Goal: Find specific page/section: Find specific page/section

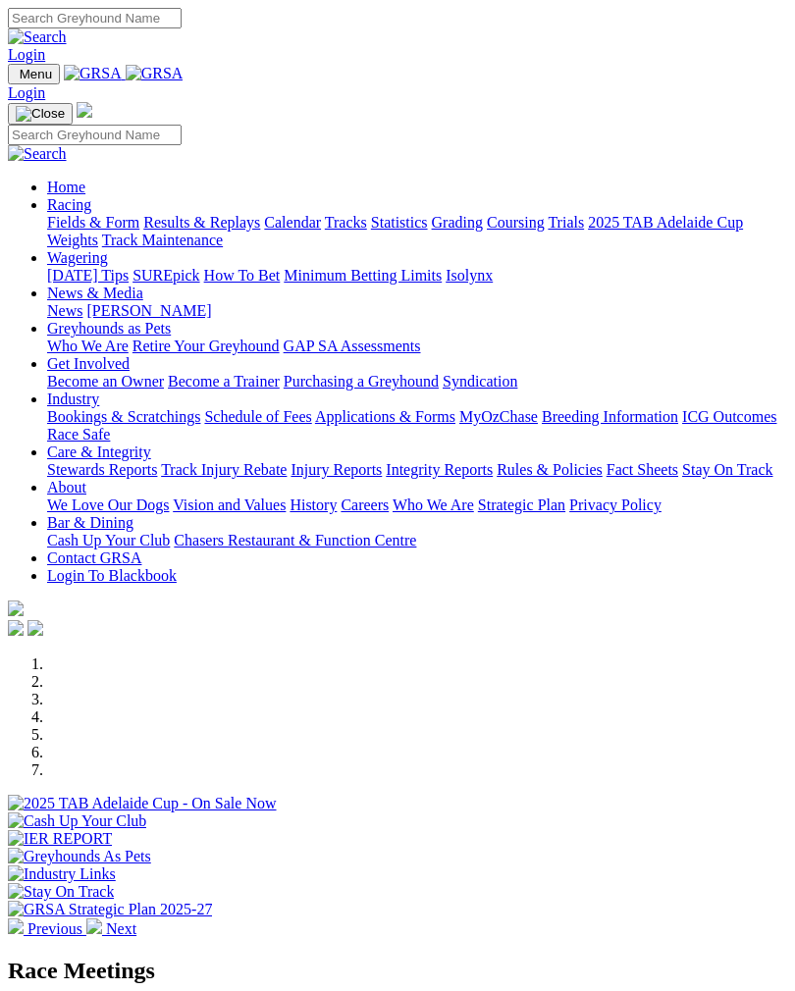
scroll to position [705, 0]
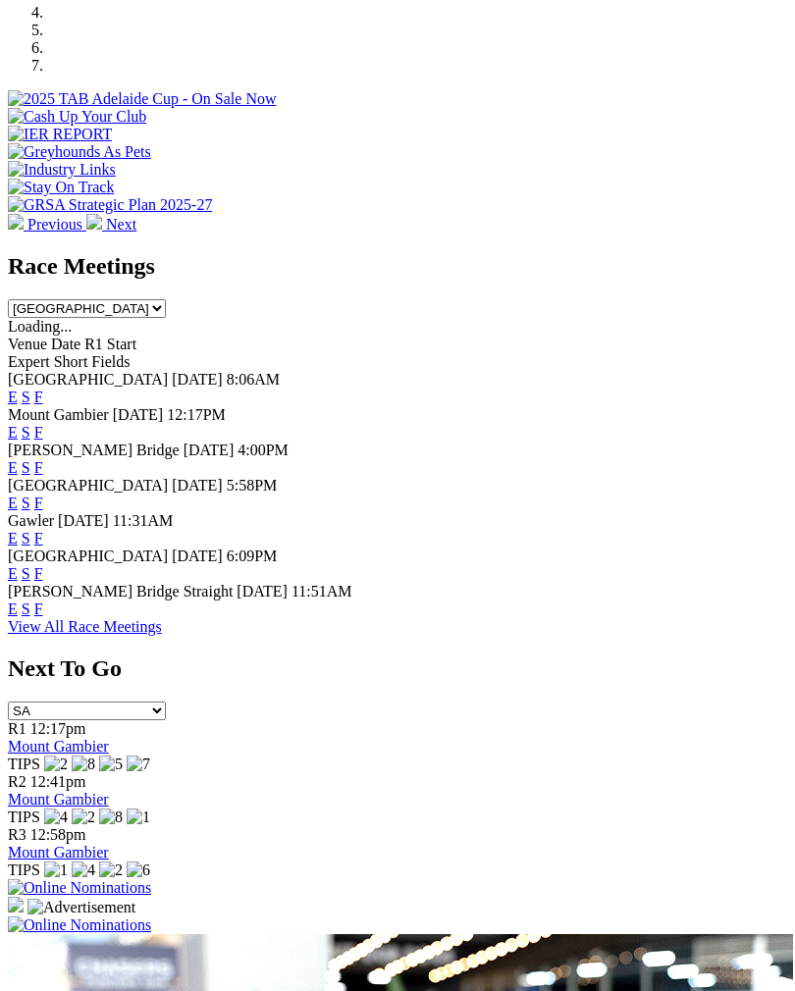
click at [43, 459] on link "F" at bounding box center [38, 467] width 9 height 17
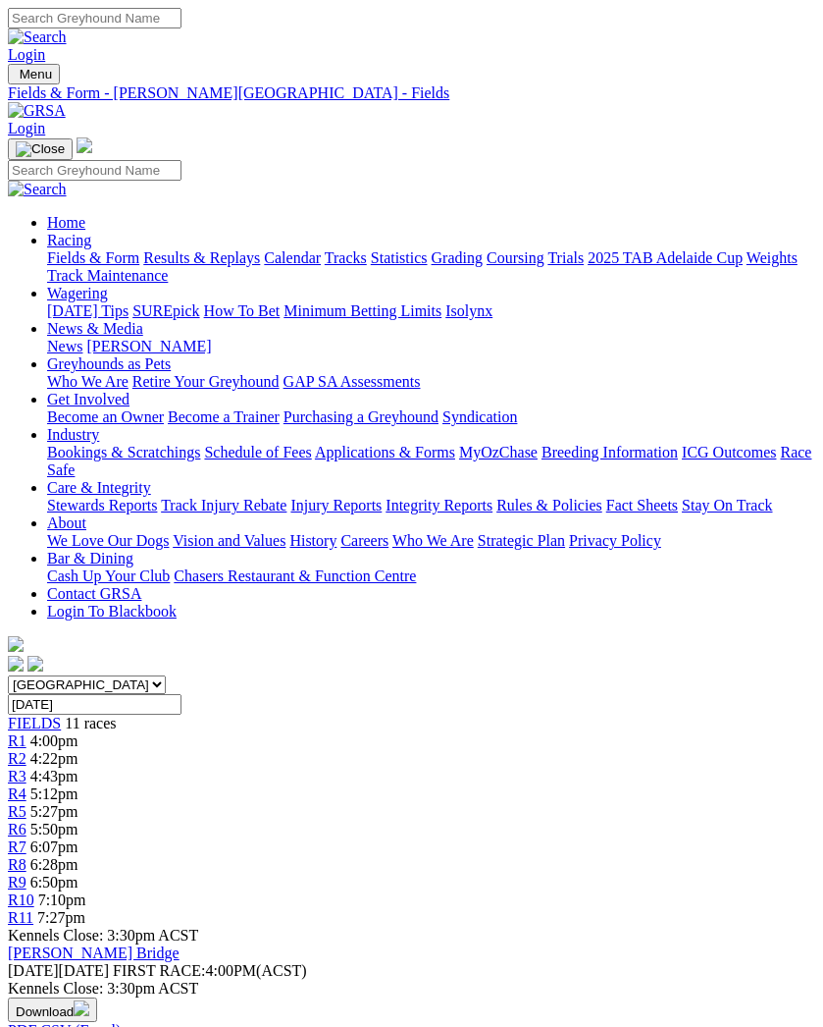
scroll to position [3, 0]
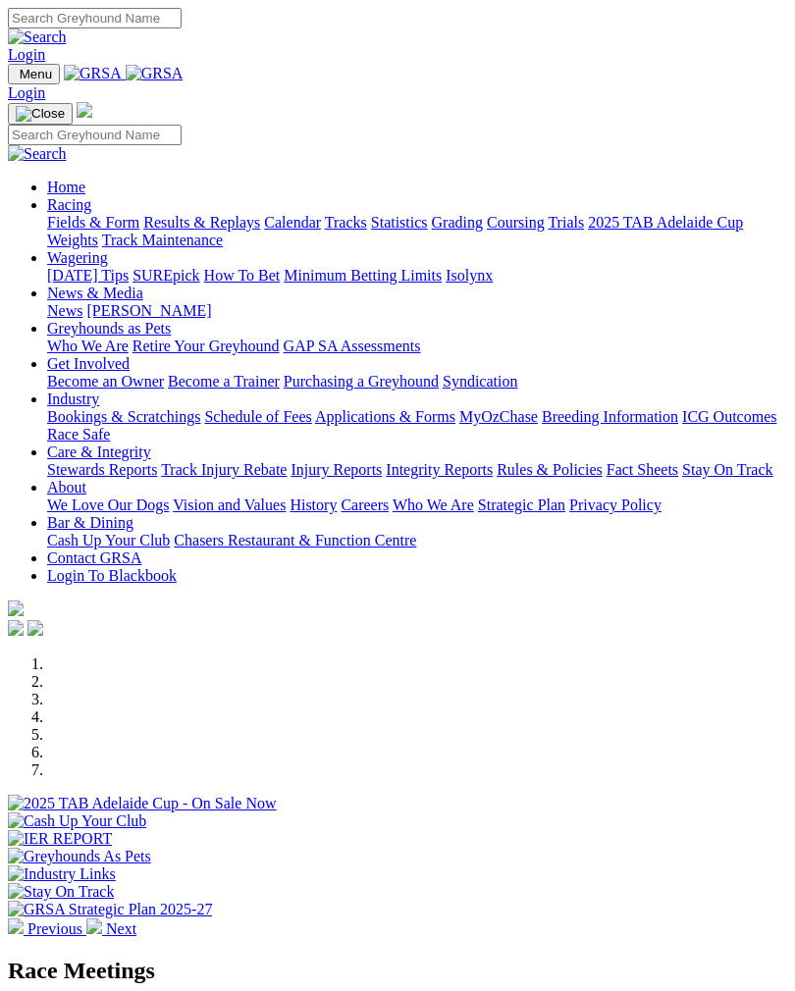
scroll to position [705, 0]
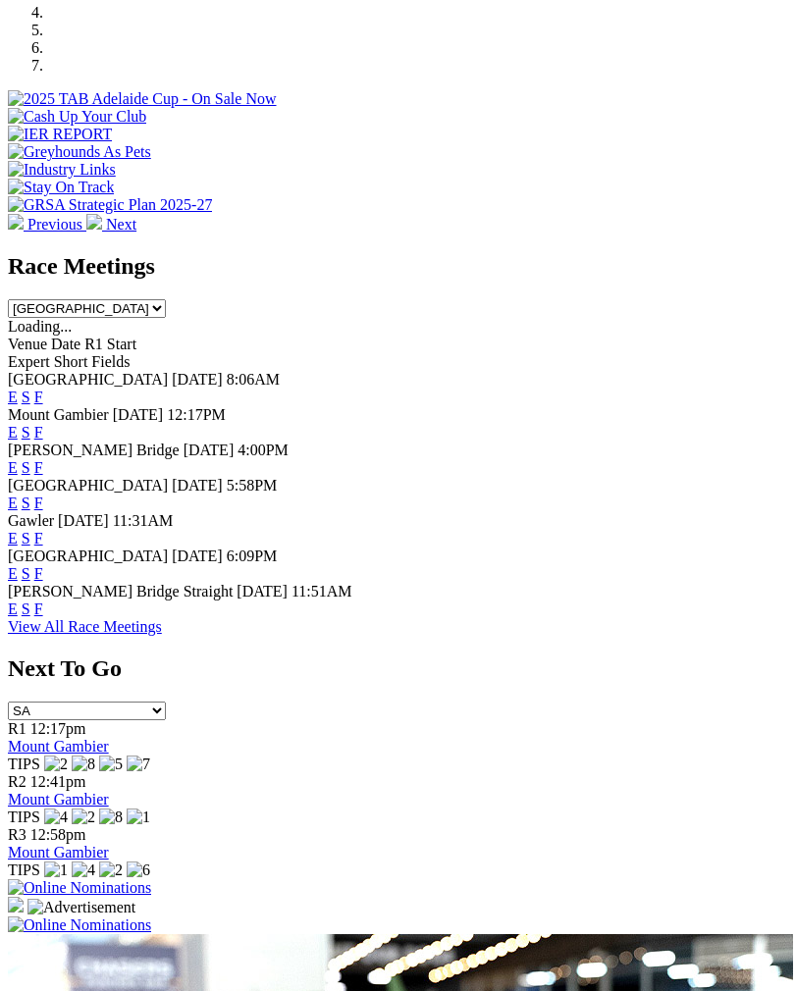
click at [43, 530] on link "F" at bounding box center [38, 538] width 9 height 17
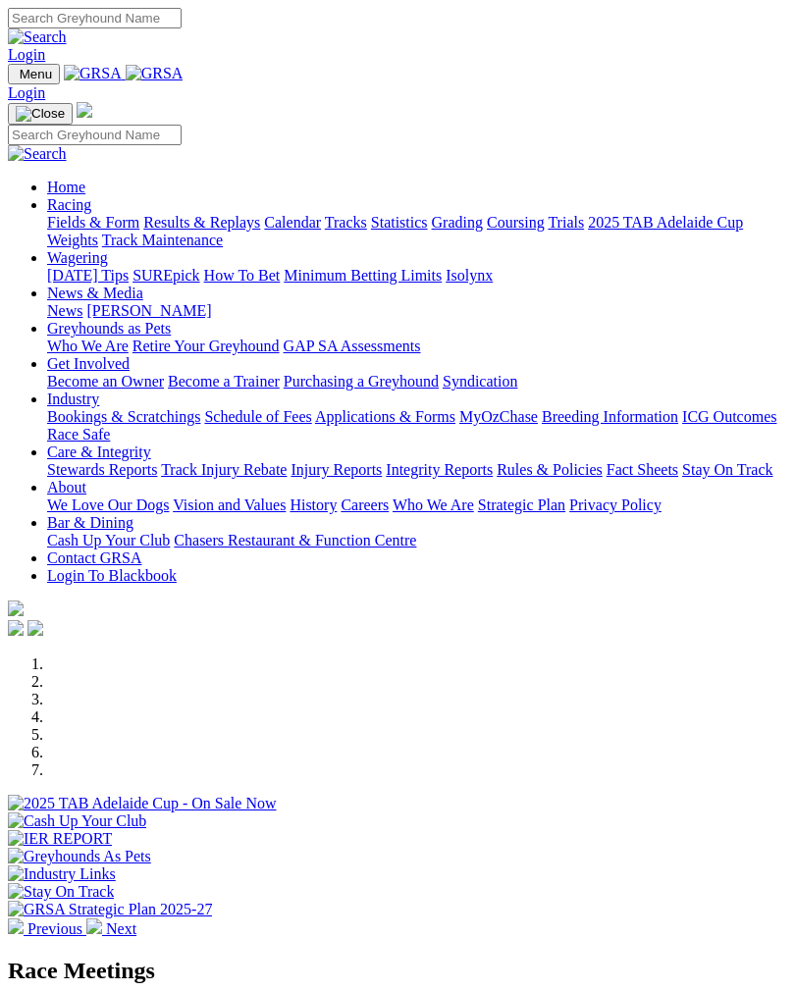
scroll to position [705, 0]
